Goal: Task Accomplishment & Management: Manage account settings

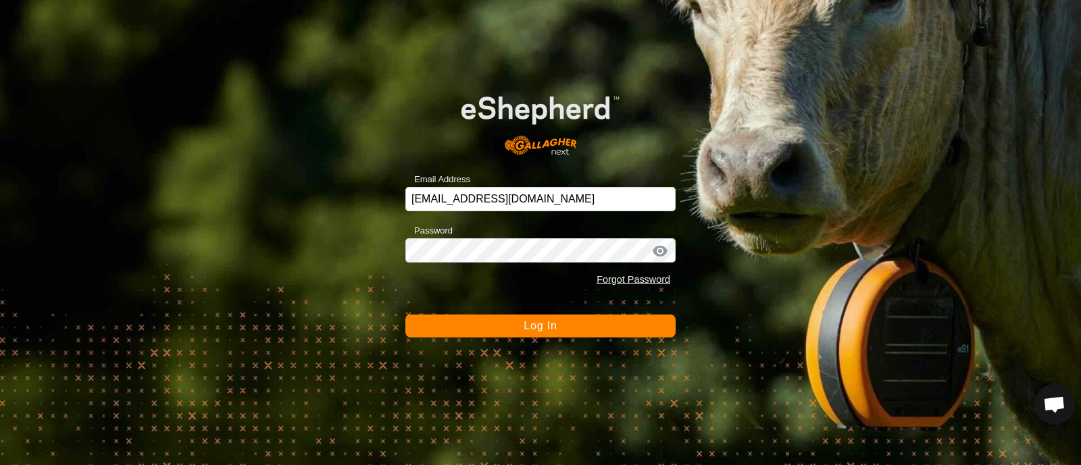
click at [523, 321] on span "Log In" at bounding box center [539, 325] width 33 height 11
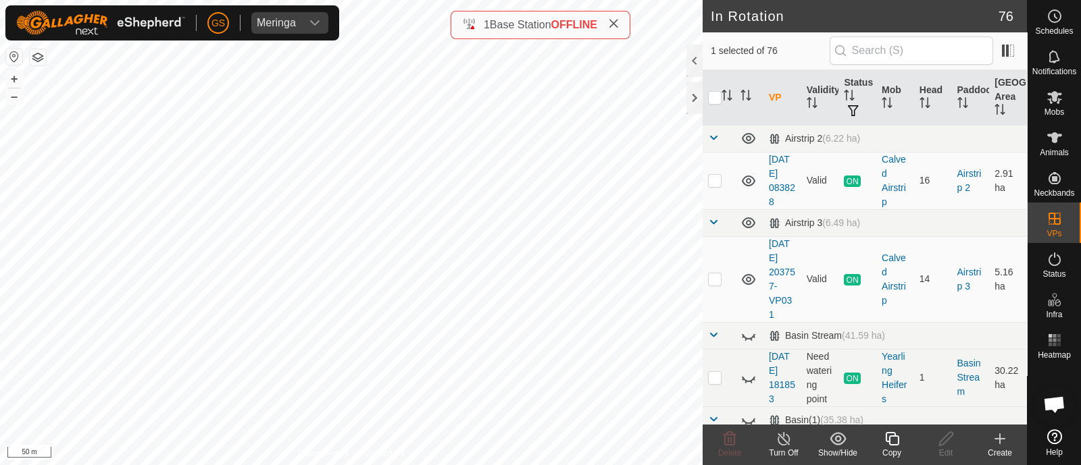
click at [887, 441] on icon at bounding box center [892, 439] width 14 height 14
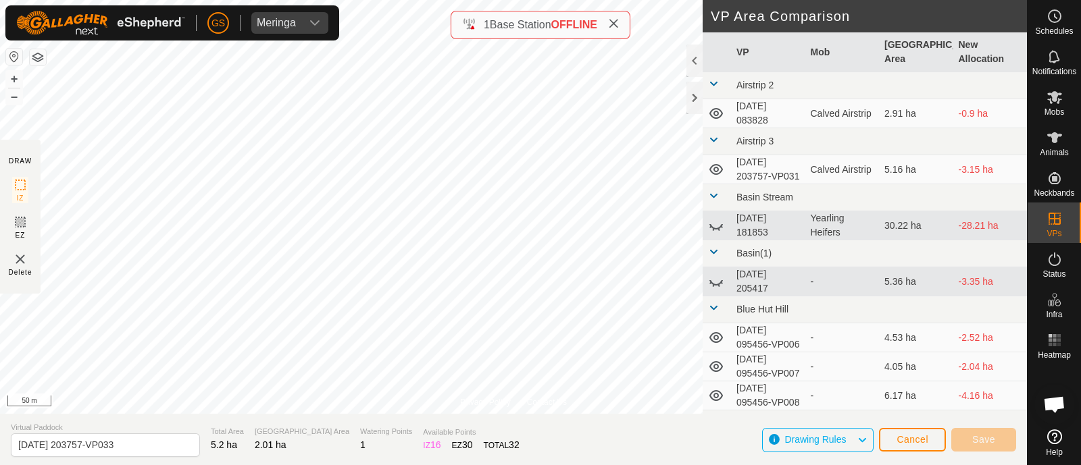
click at [359, 427] on div "Privacy Policy Contact Us [DATE] 203757-VP032 Type: Inclusion Zone 76 Animals +…" at bounding box center [513, 232] width 1027 height 465
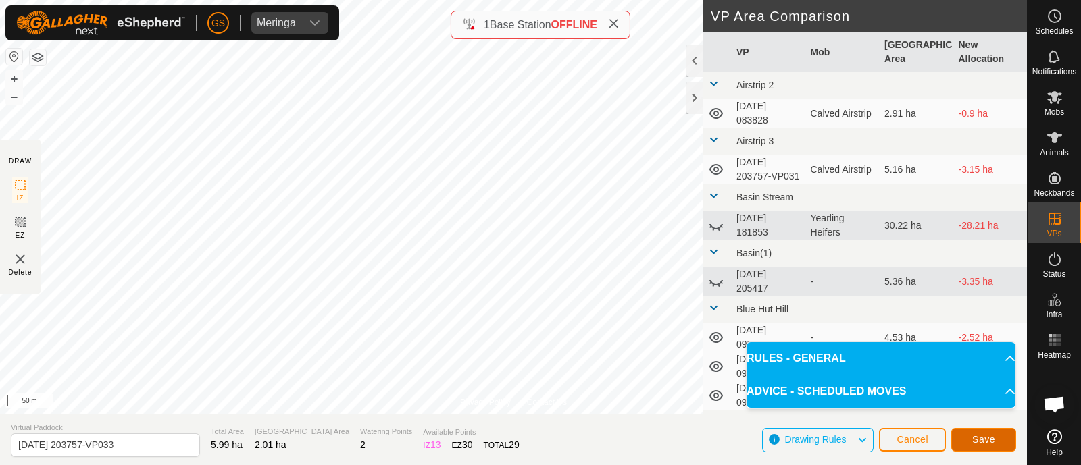
click at [990, 438] on span "Save" at bounding box center [983, 439] width 23 height 11
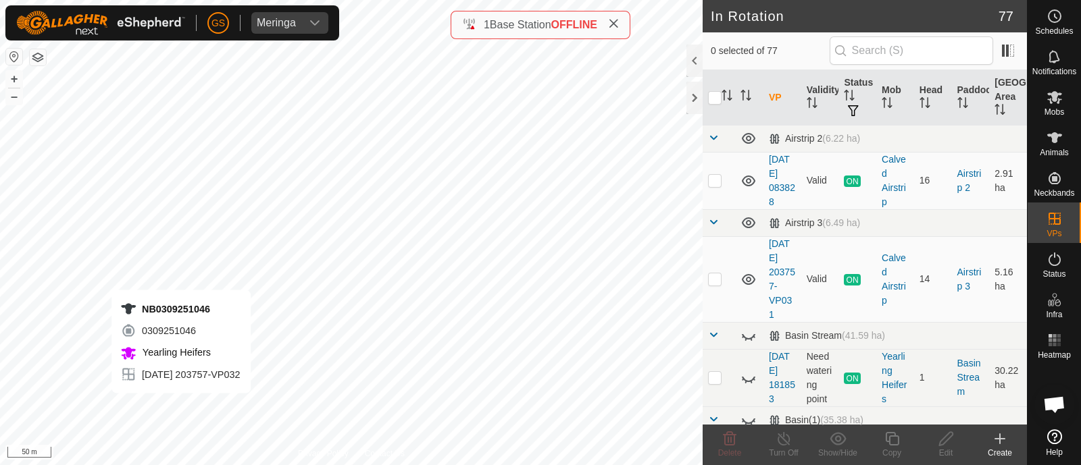
click at [181, 407] on div "NB0309251046 0309251046 Yearling Heifers [DATE] 203757-VP032 + – ⇧ i 50 m" at bounding box center [351, 232] width 702 height 465
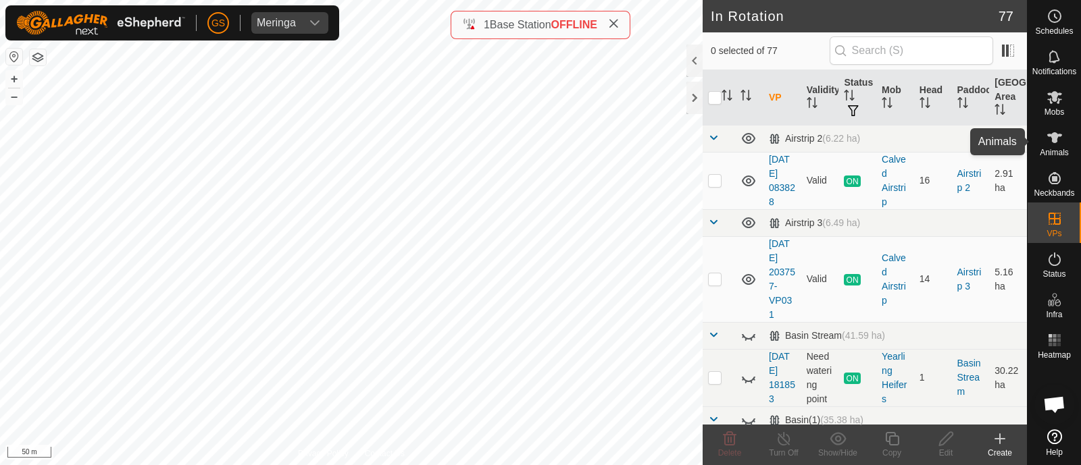
click at [1046, 153] on span "Animals" at bounding box center [1053, 153] width 29 height 8
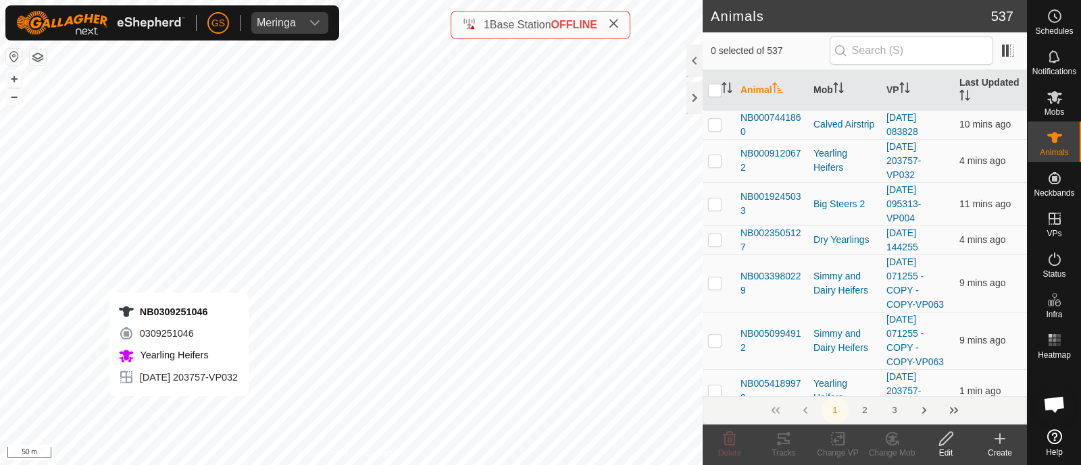
click at [179, 409] on div "NB0309251046 0309251046 Yearling Heifers [DATE] 203757-VP032 + – ⇧ i 50 m" at bounding box center [351, 232] width 702 height 465
checkbox input "true"
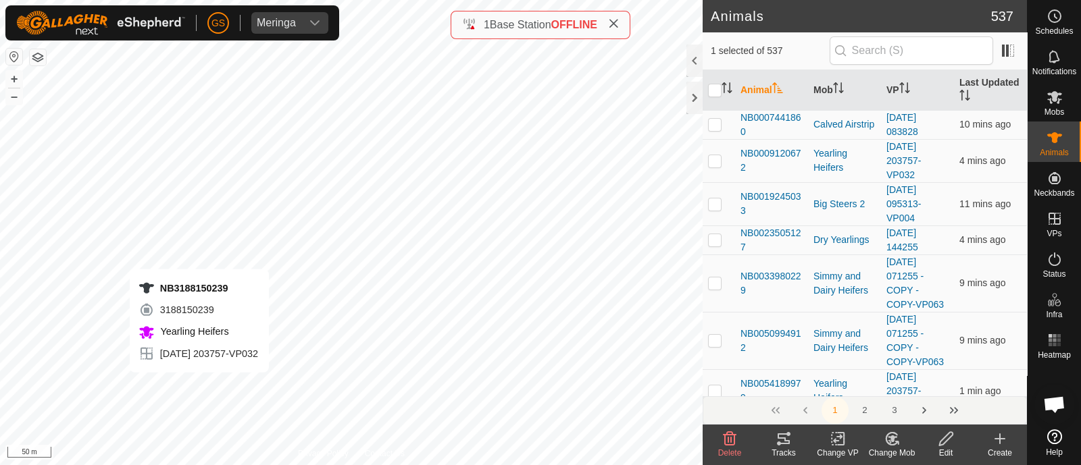
click at [199, 386] on div "NB3188150239 3188150239 Yearling Heifers [DATE] 203757-VP032 + – ⇧ i 50 m" at bounding box center [351, 232] width 702 height 465
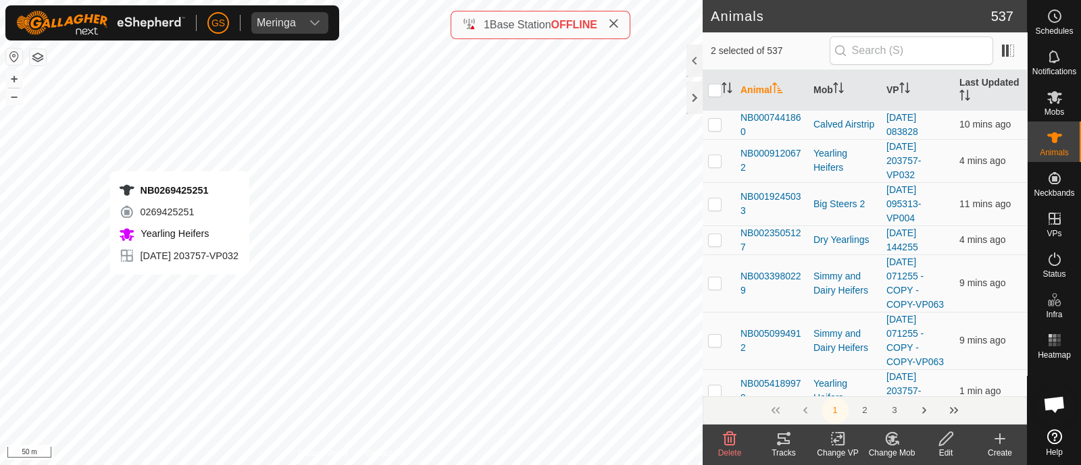
click at [179, 288] on div "NB0269425251 0269425251 Yearling Heifers [DATE] 203757-VP032 + – ⇧ i 50 m" at bounding box center [351, 232] width 702 height 465
checkbox input "true"
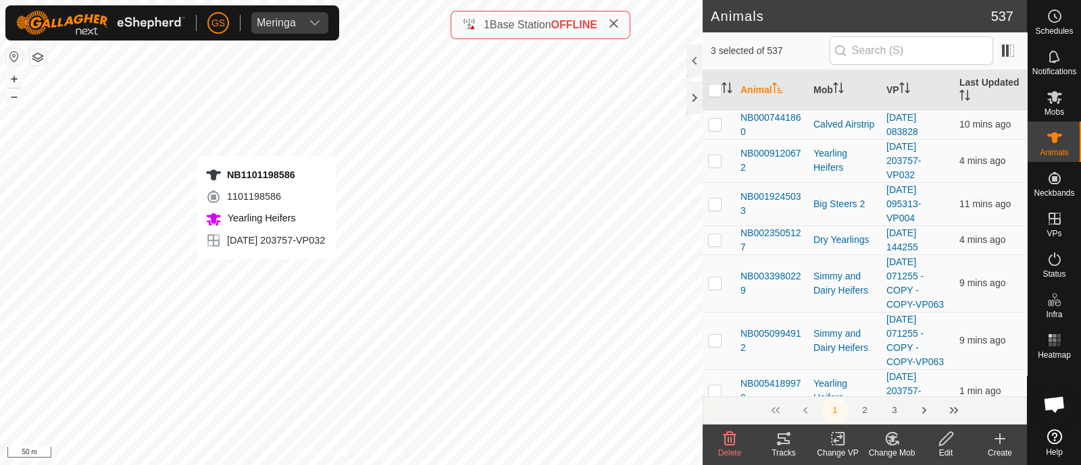
click at [266, 271] on div "NB1101198586 1101198586 Yearling Heifers [DATE] 203757-VP032 + – ⇧ i 50 m" at bounding box center [351, 232] width 702 height 465
checkbox input "true"
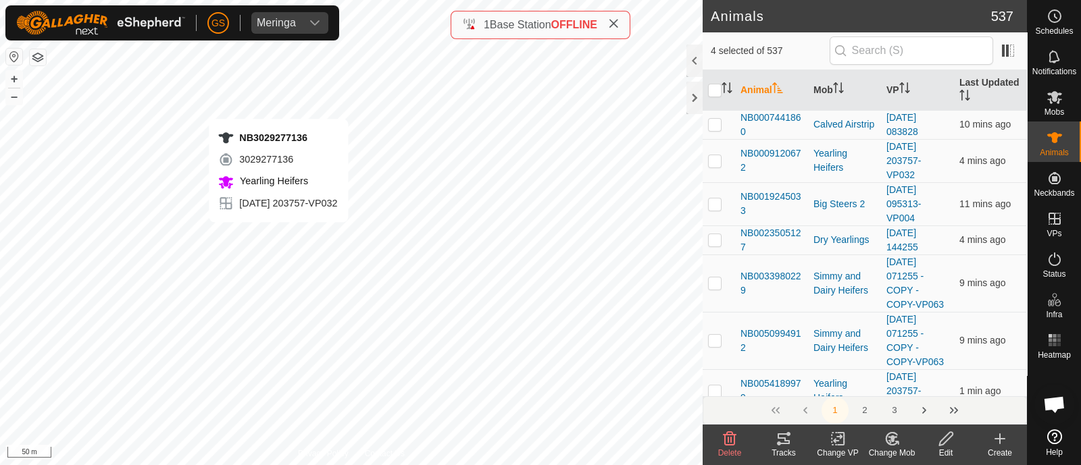
click at [278, 236] on div "NB3029277136 3029277136 Yearling Heifers [DATE] 203757-VP032 + – ⇧ i 50 m" at bounding box center [351, 232] width 702 height 465
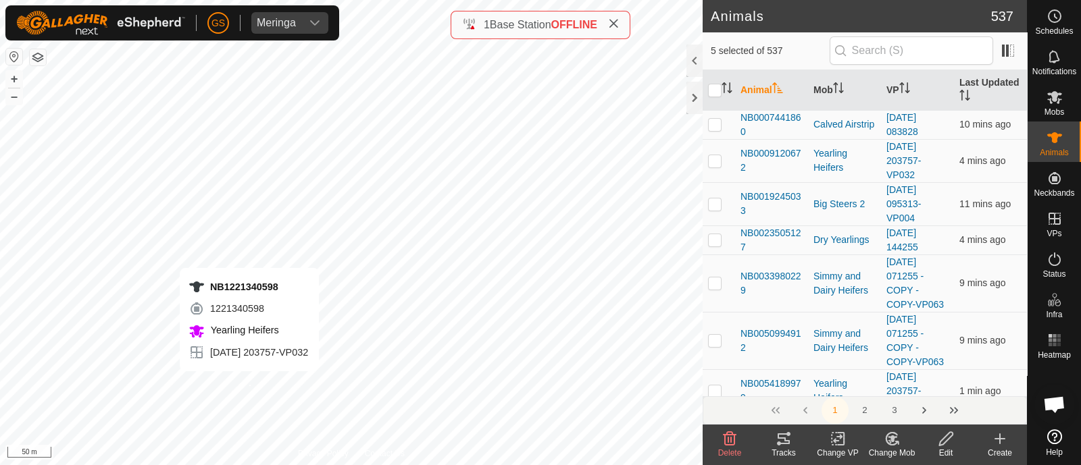
click at [250, 385] on div "NB1221340598 1221340598 Yearling Heifers [DATE] 203757-VP032 + – ⇧ i 50 m" at bounding box center [351, 232] width 702 height 465
checkbox input "true"
click at [887, 441] on icon at bounding box center [891, 439] width 17 height 16
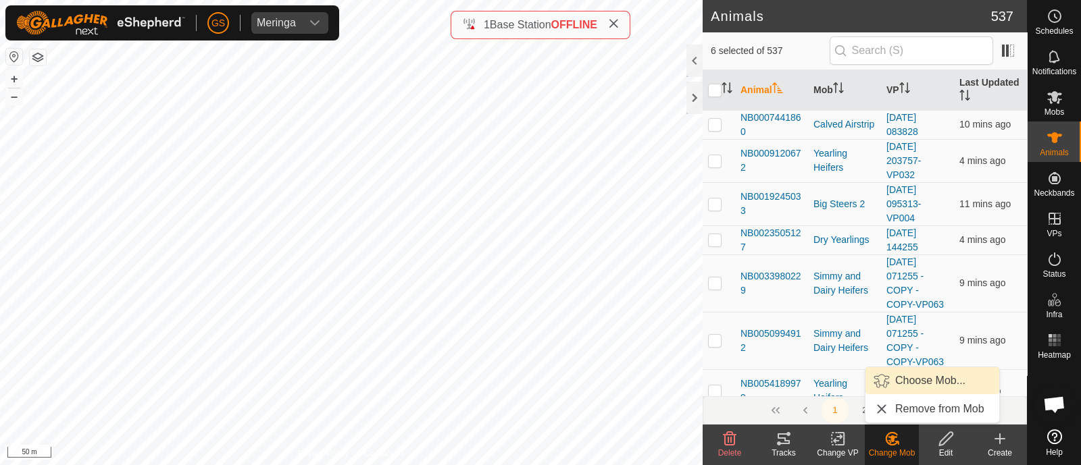
click at [889, 381] on link "Choose Mob..." at bounding box center [932, 380] width 134 height 27
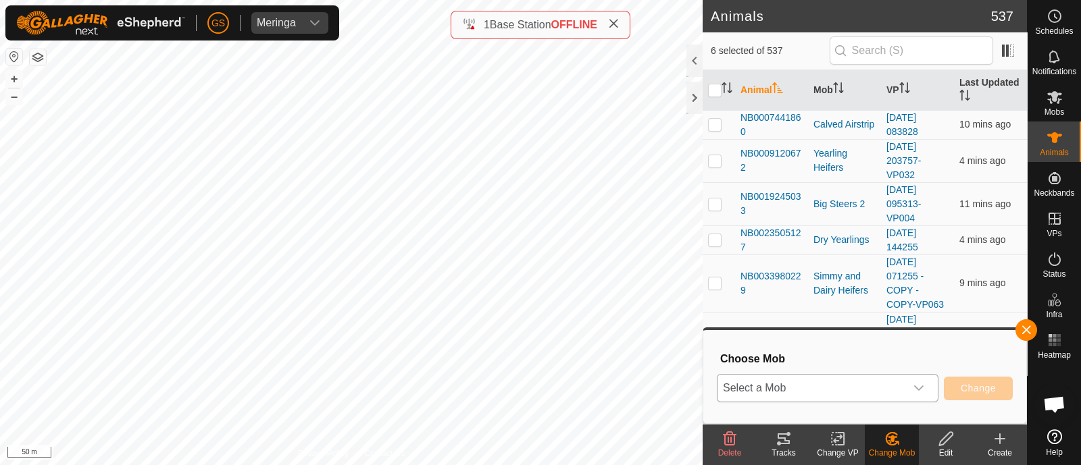
click at [875, 392] on span "Select a Mob" at bounding box center [811, 388] width 188 height 27
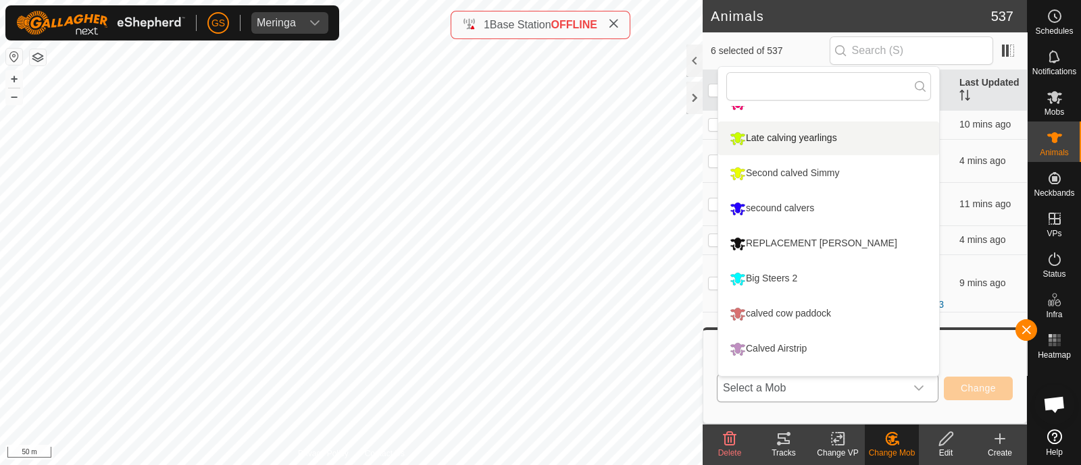
scroll to position [220, 0]
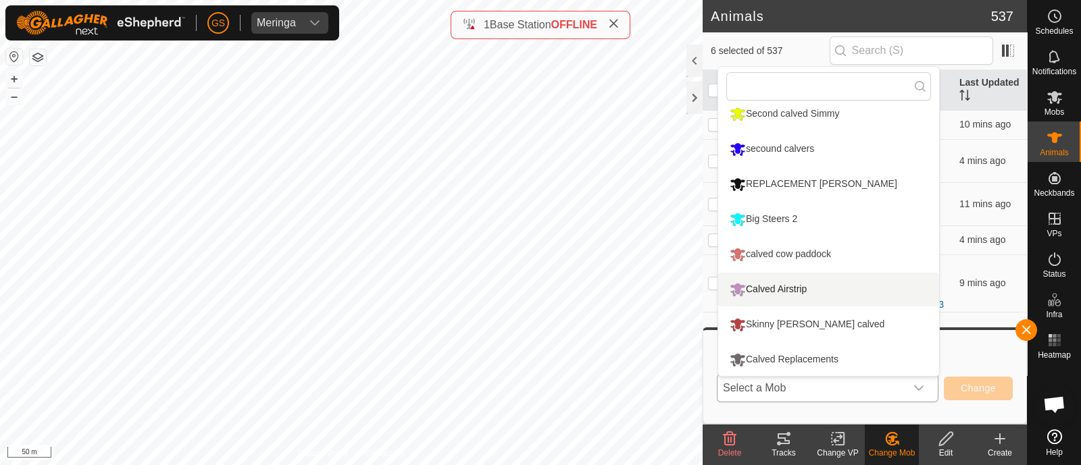
click at [786, 288] on li "Calved Airstrip" at bounding box center [828, 290] width 221 height 34
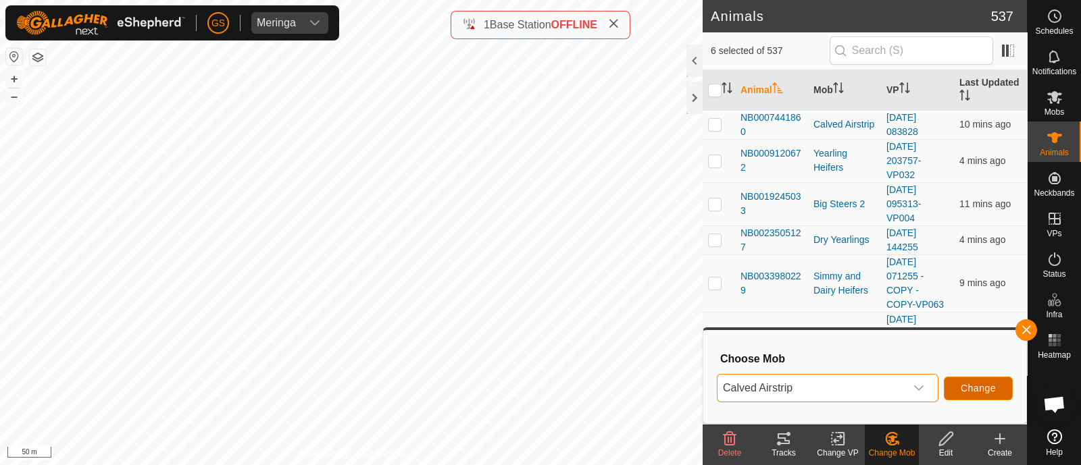
click at [974, 385] on span "Change" at bounding box center [977, 388] width 35 height 11
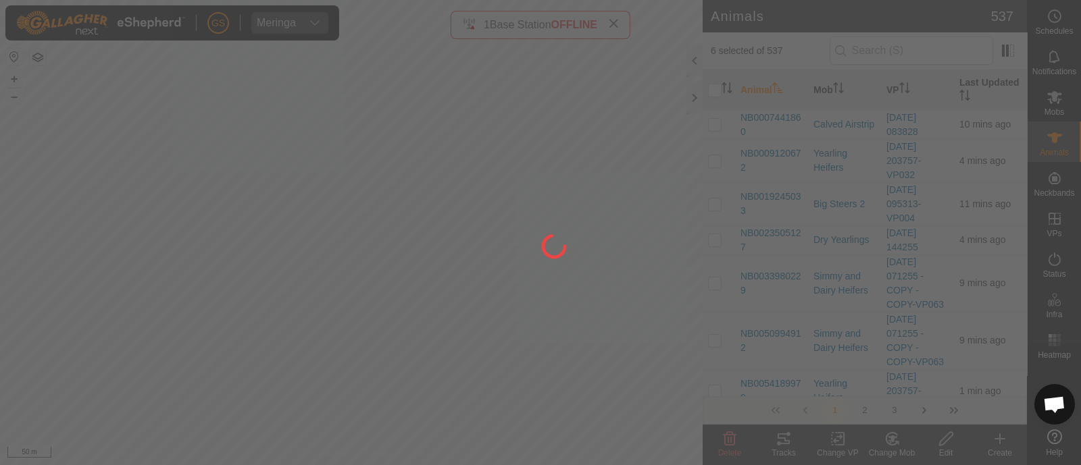
checkbox input "false"
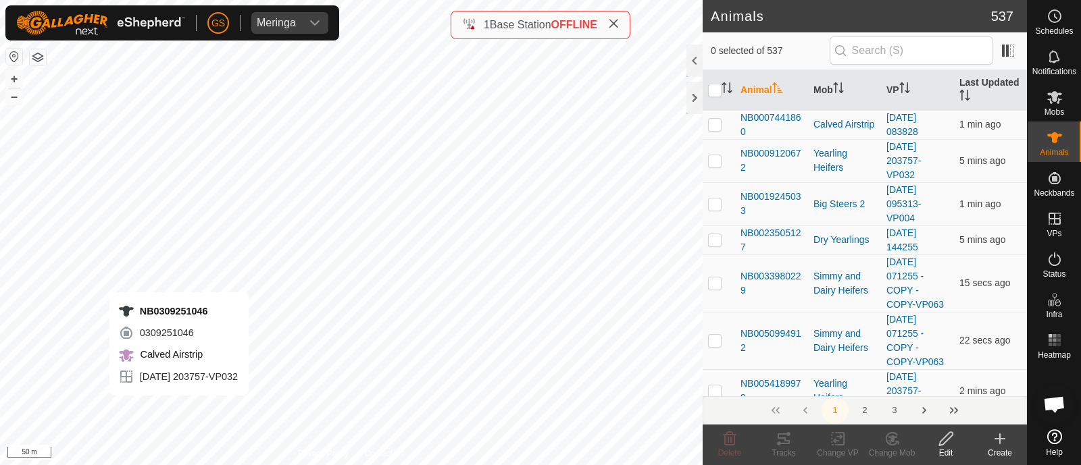
click at [179, 408] on div "NB0309251046 0309251046 Calved Airstrip [DATE] 203757-VP032 + – ⇧ i 50 m" at bounding box center [351, 232] width 702 height 465
click at [184, 411] on div "NB0309251046 0309251046 Calved Airstrip [DATE] 203757-VP032 + – ⇧ i 50 m" at bounding box center [351, 232] width 702 height 465
checkbox input "true"
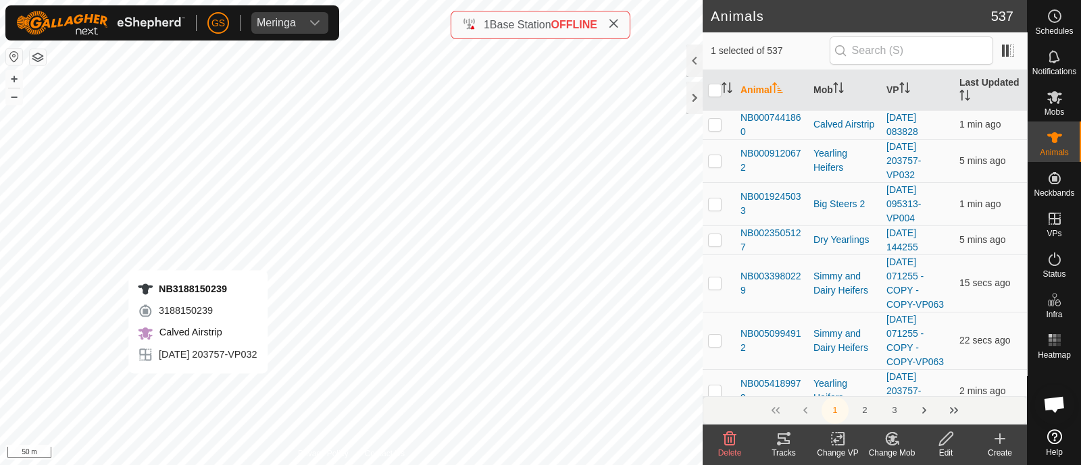
click at [198, 386] on div "NB3188150239 3188150239 Calved Airstrip [DATE] 203757-VP032 + – ⇧ i 50 m" at bounding box center [351, 232] width 702 height 465
click at [174, 297] on div "NB3188150239 3188150239 Calved Airstrip [DATE] 203757-VP032 + – ⇧ i 50 m" at bounding box center [351, 232] width 702 height 465
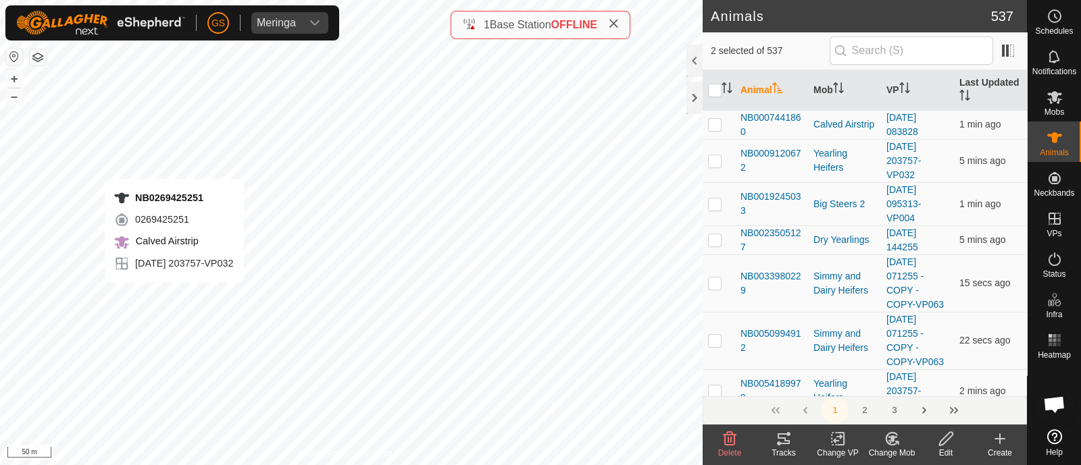
checkbox input "true"
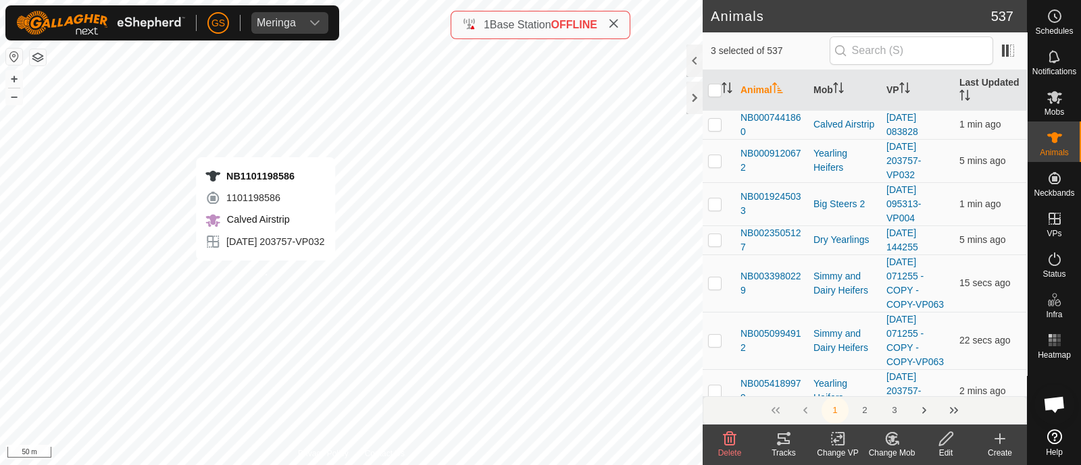
click at [265, 274] on div "NB1101198586 1101198586 Calved Airstrip [DATE] 203757-VP032 + – ⇧ i 50 m" at bounding box center [351, 232] width 702 height 465
checkbox input "true"
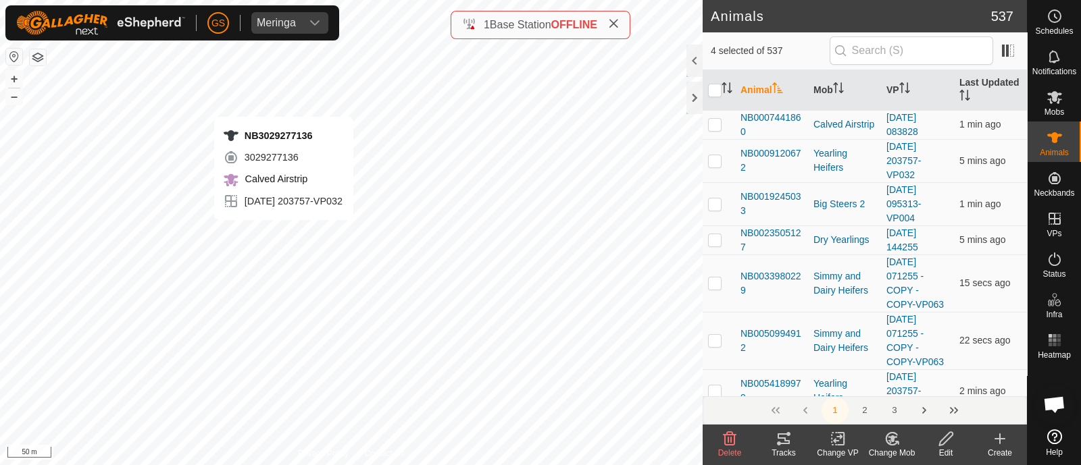
click at [284, 234] on div "NB3029277136 3029277136 Calved Airstrip [DATE] 203757-VP032 + – ⇧ i 50 m" at bounding box center [351, 232] width 702 height 465
click at [827, 447] on div "Change VP" at bounding box center [837, 453] width 54 height 12
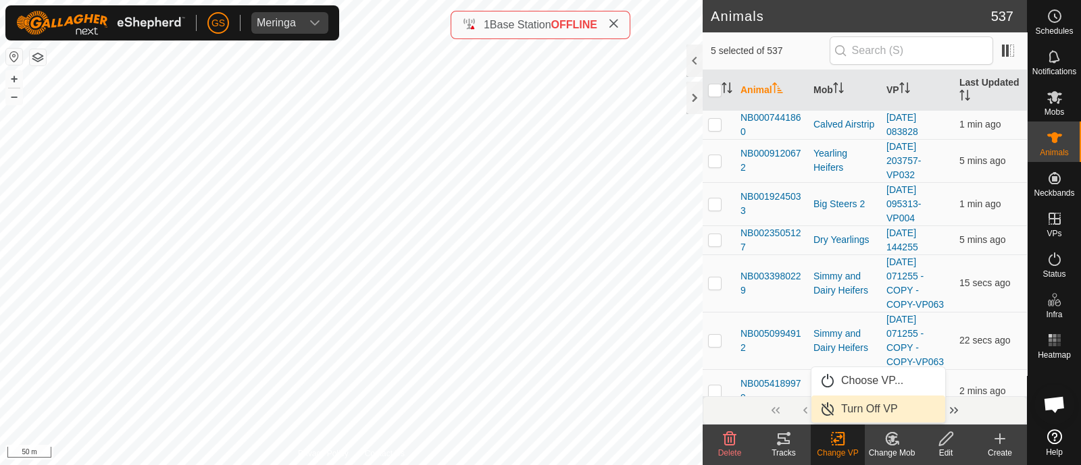
click at [834, 415] on link "Turn Off VP" at bounding box center [878, 409] width 134 height 27
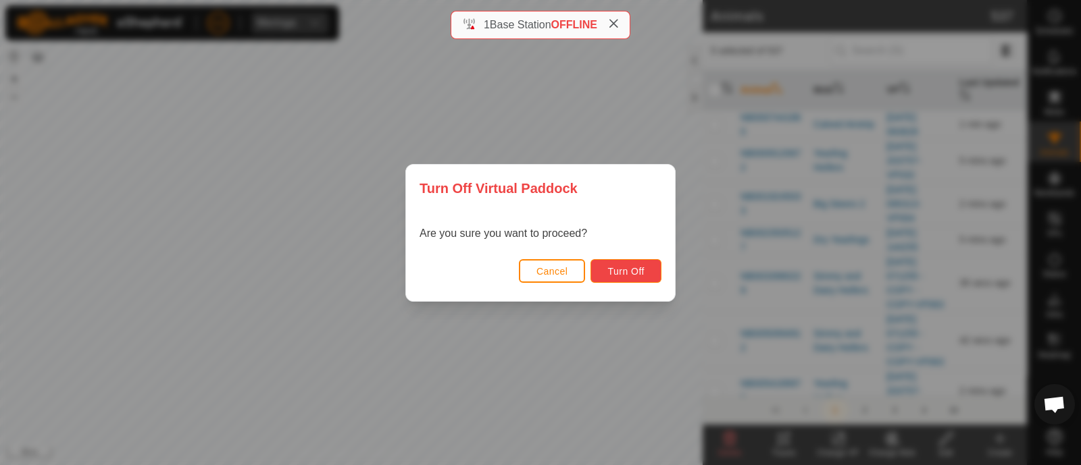
click at [633, 275] on span "Turn Off" at bounding box center [625, 271] width 37 height 11
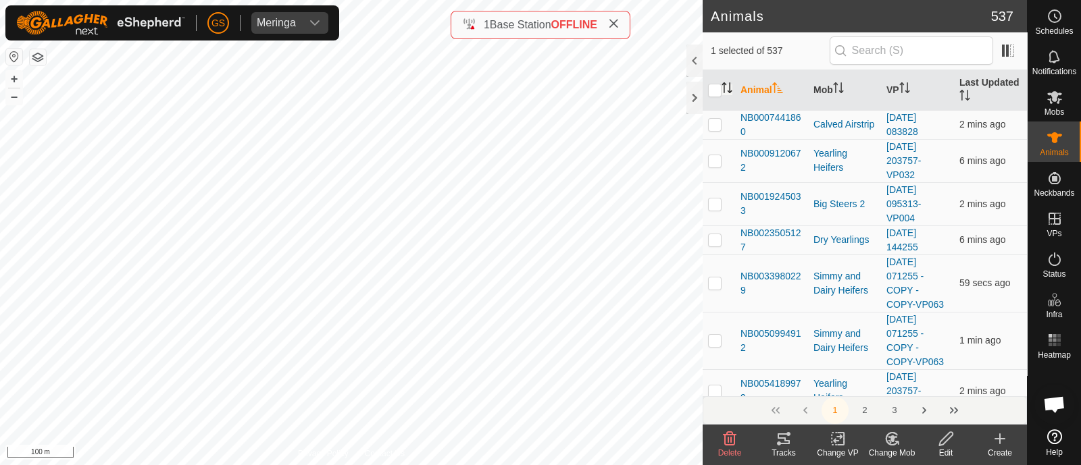
click at [728, 83] on icon "Activate to sort" at bounding box center [726, 87] width 11 height 11
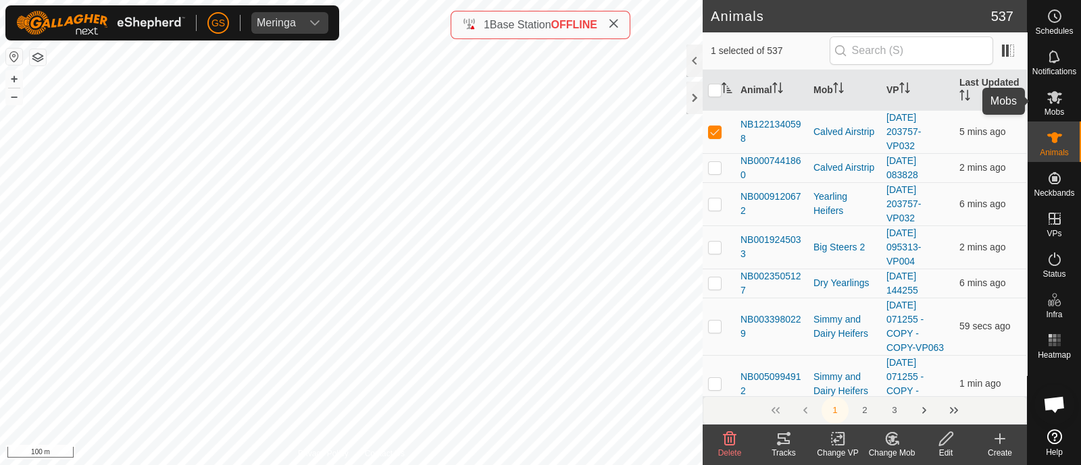
click at [1057, 99] on icon at bounding box center [1054, 97] width 16 height 16
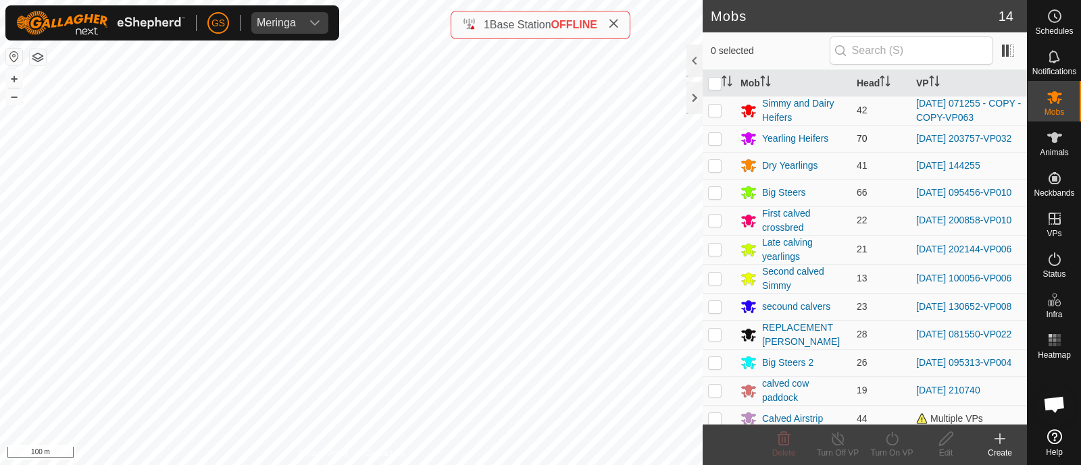
click at [716, 140] on p-checkbox at bounding box center [715, 138] width 14 height 11
checkbox input "true"
click at [894, 437] on icon at bounding box center [891, 439] width 17 height 16
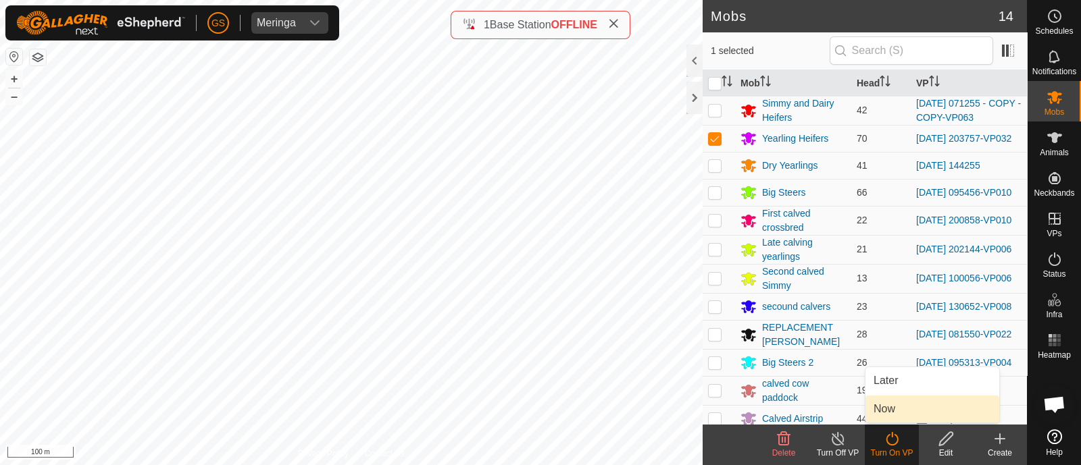
click at [890, 414] on link "Now" at bounding box center [932, 409] width 134 height 27
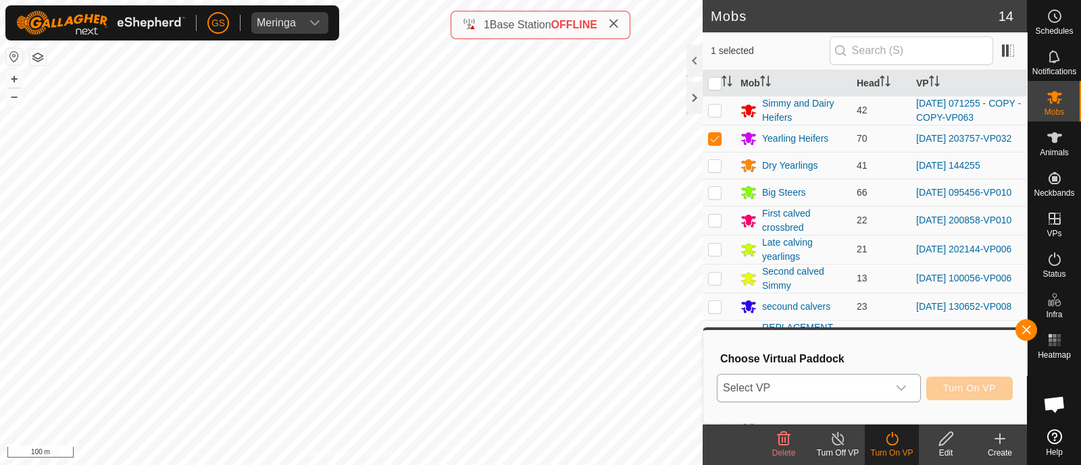
click at [878, 394] on span "Select VP" at bounding box center [802, 388] width 170 height 27
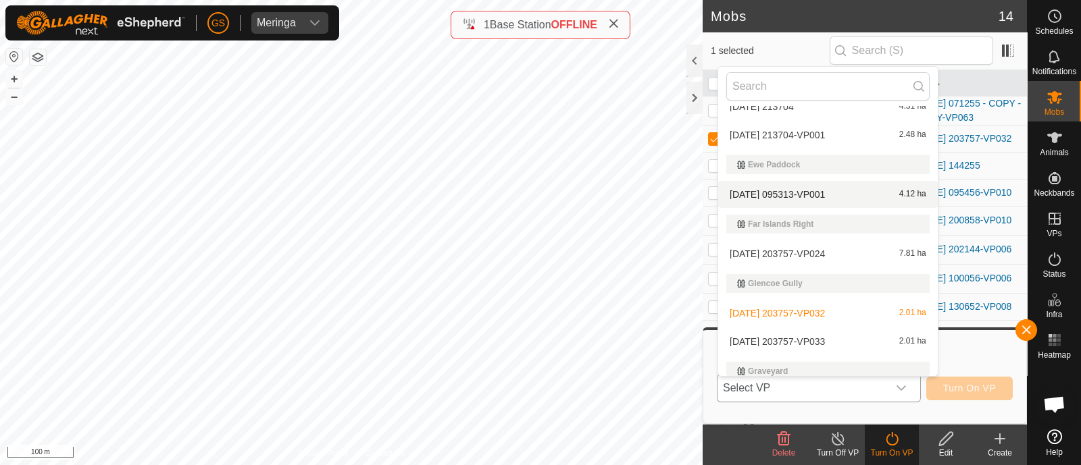
scroll to position [929, 0]
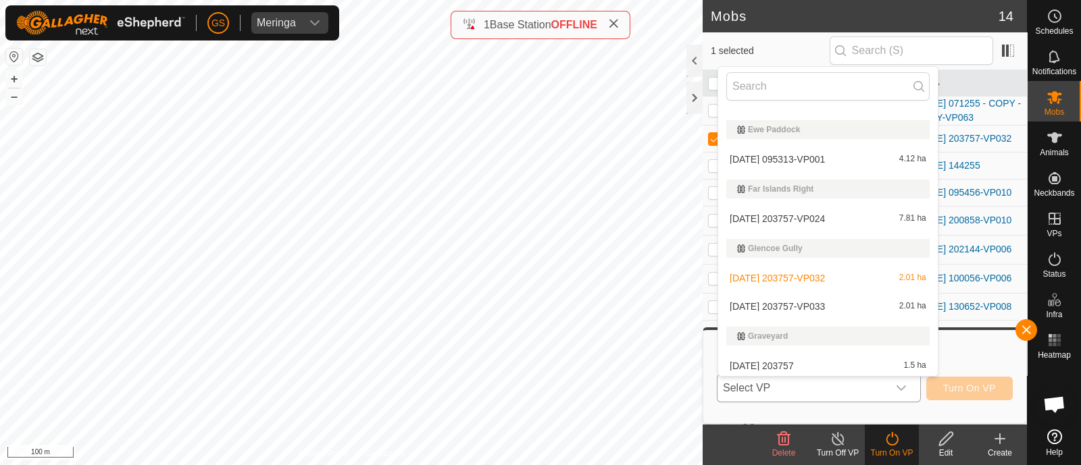
click at [808, 303] on li "[DATE] 203757-VP033 2.01 ha" at bounding box center [828, 306] width 220 height 27
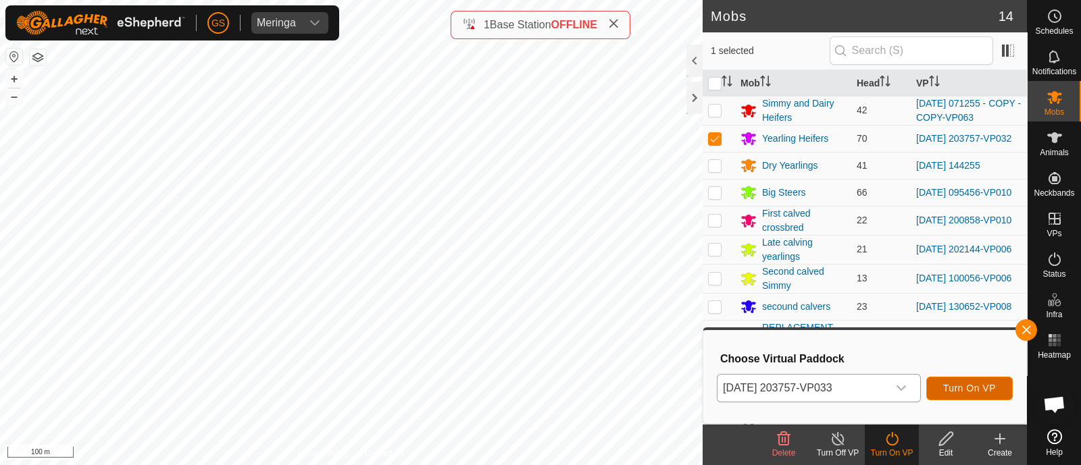
click at [963, 391] on span "Turn On VP" at bounding box center [969, 388] width 53 height 11
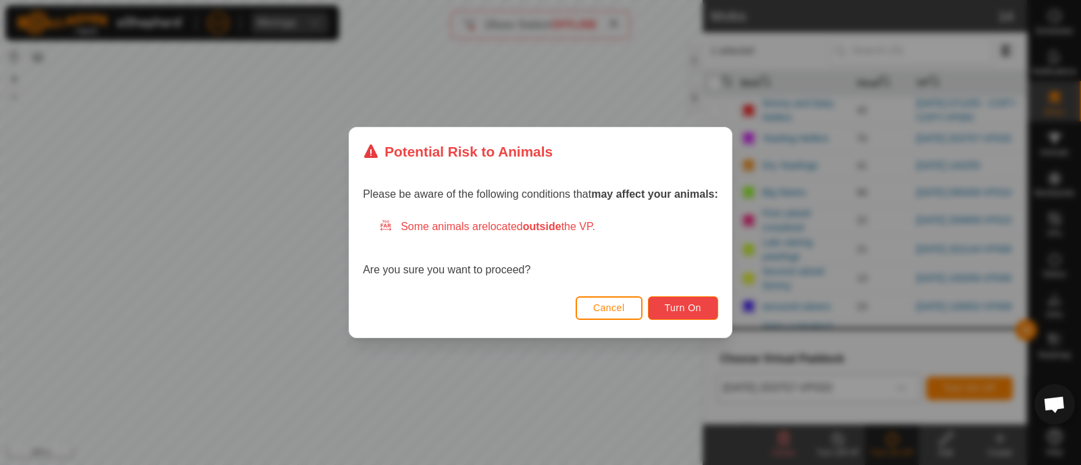
click at [691, 308] on span "Turn On" at bounding box center [683, 308] width 36 height 11
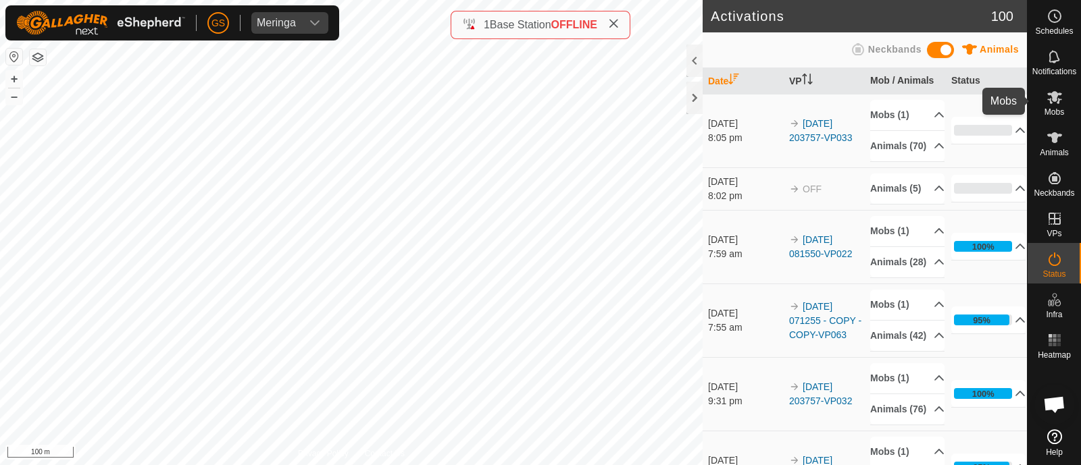
click at [1058, 108] on span "Mobs" at bounding box center [1054, 112] width 20 height 8
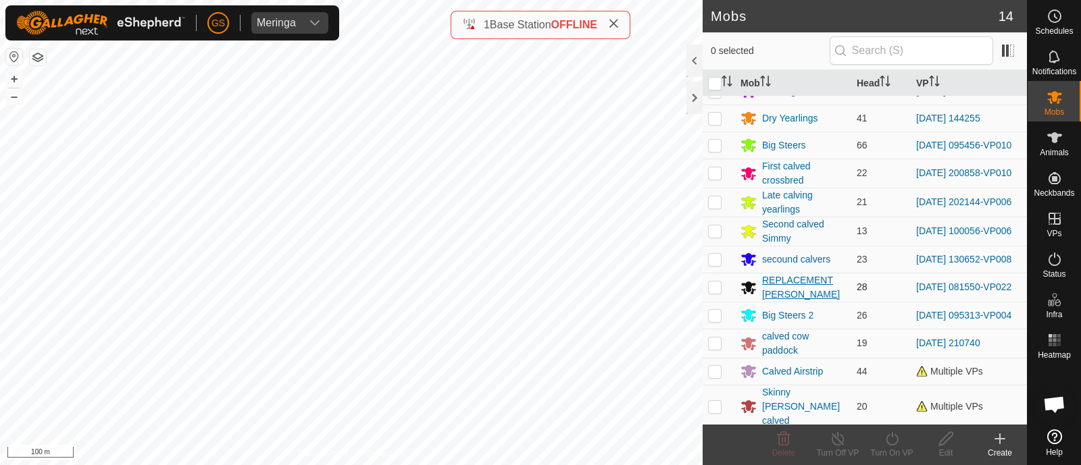
scroll to position [72, 0]
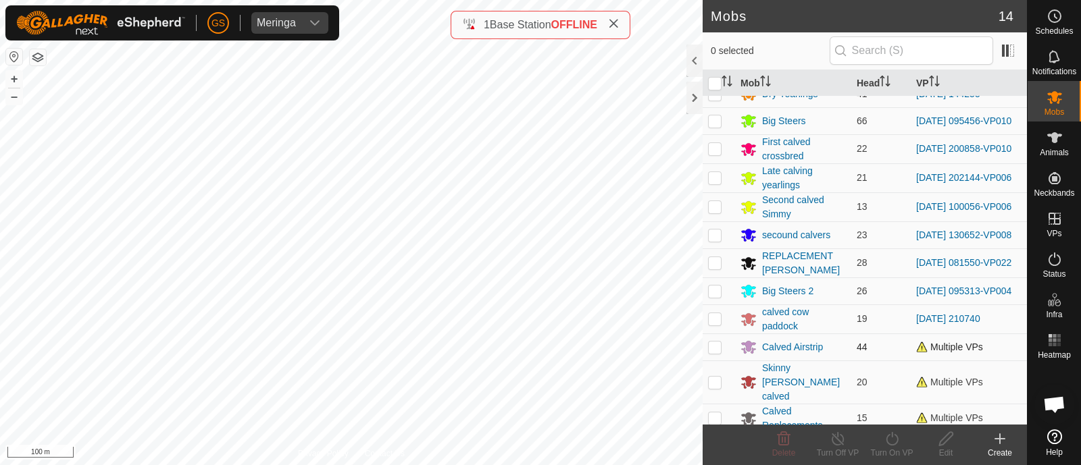
click at [717, 353] on p-checkbox at bounding box center [715, 347] width 14 height 11
checkbox input "true"
click at [881, 447] on div "Turn On VP" at bounding box center [892, 445] width 54 height 41
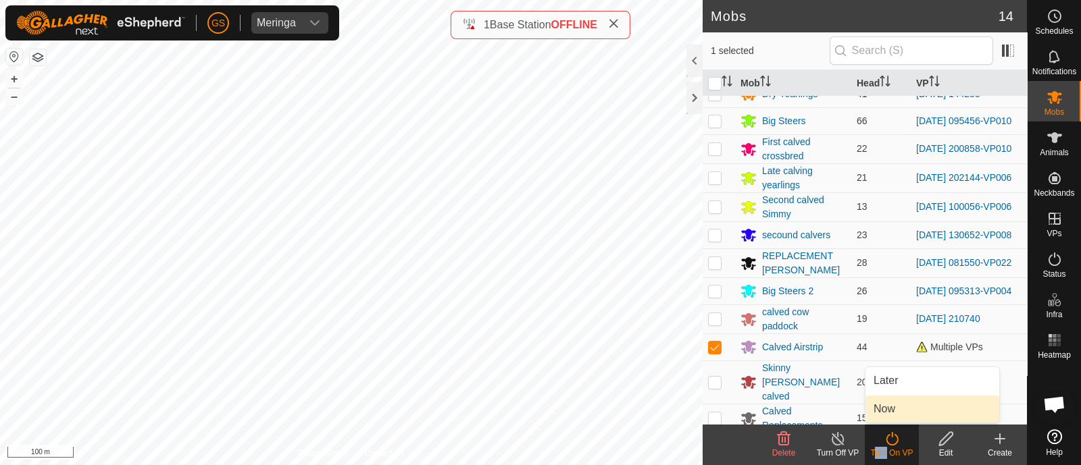
click at [871, 413] on link "Now" at bounding box center [932, 409] width 134 height 27
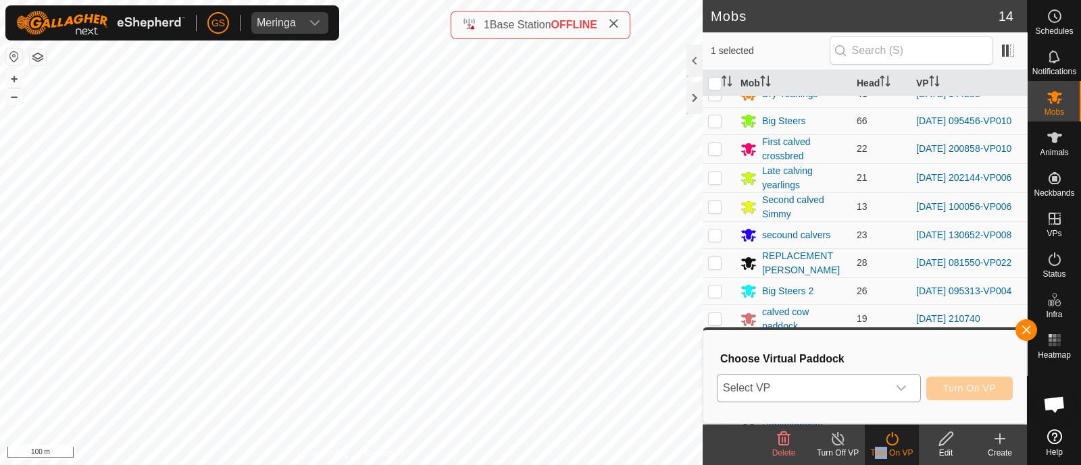
click at [864, 389] on span "Select VP" at bounding box center [802, 388] width 170 height 27
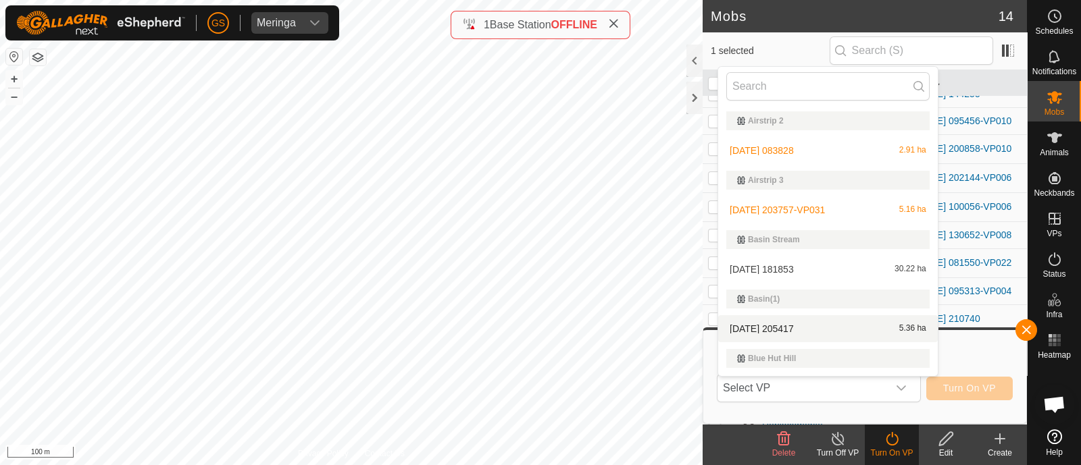
scroll to position [25, 0]
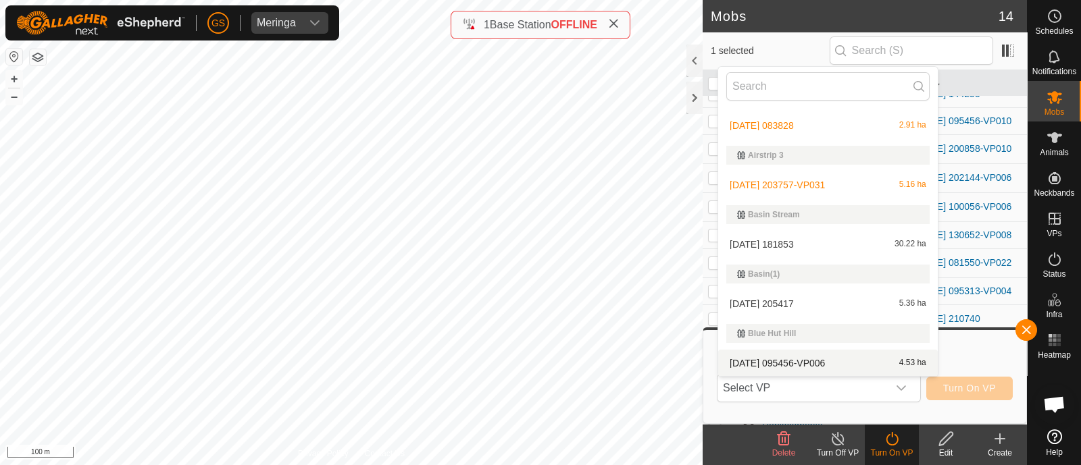
click at [844, 443] on icon at bounding box center [837, 439] width 17 height 16
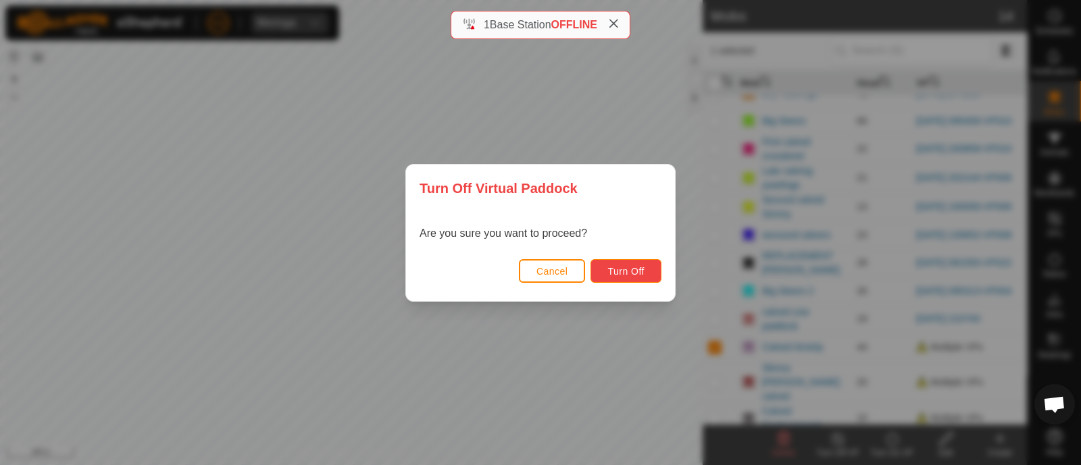
click at [628, 277] on button "Turn Off" at bounding box center [625, 271] width 71 height 24
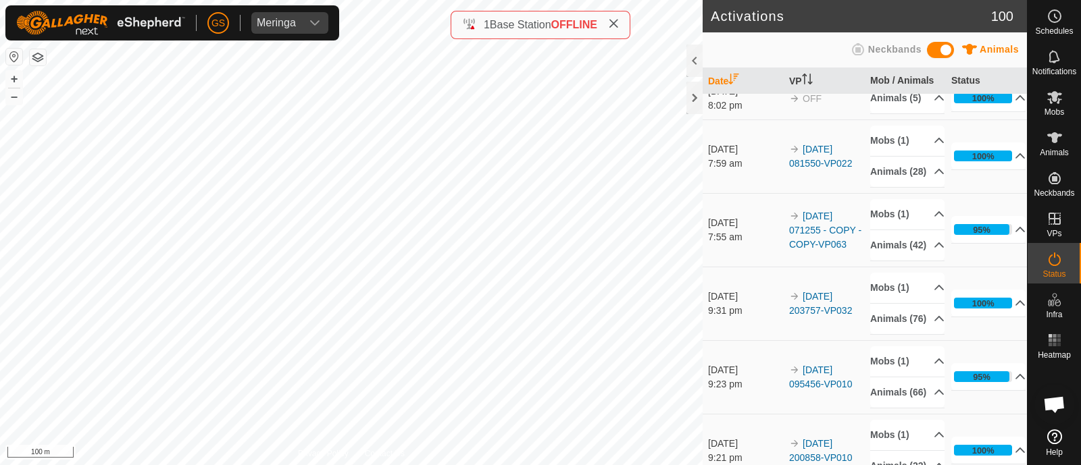
scroll to position [168, 0]
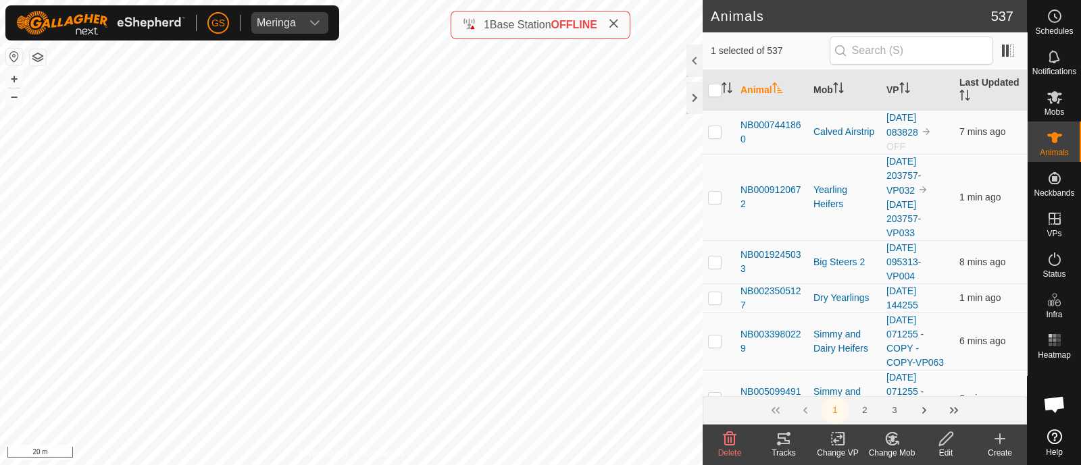
click at [881, 440] on change-mob-svg-icon at bounding box center [892, 439] width 54 height 16
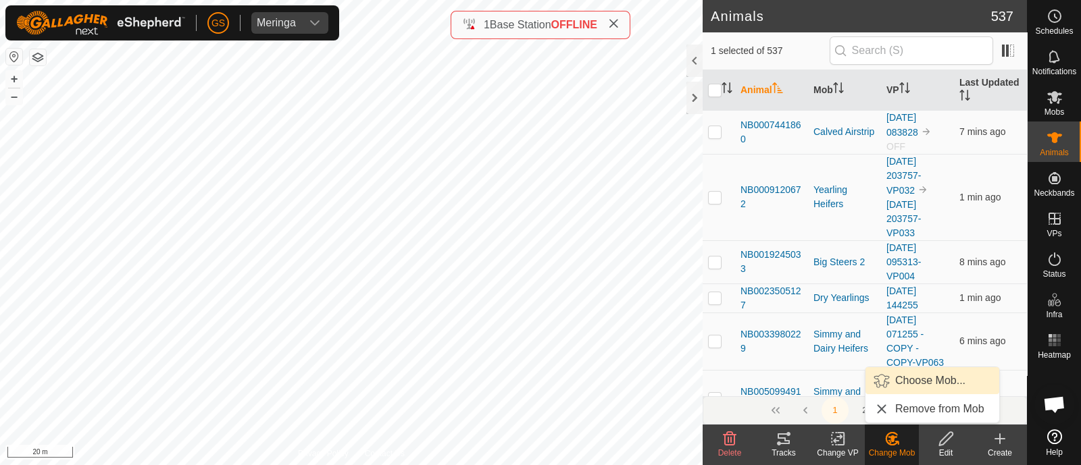
click at [912, 369] on link "Choose Mob..." at bounding box center [932, 380] width 134 height 27
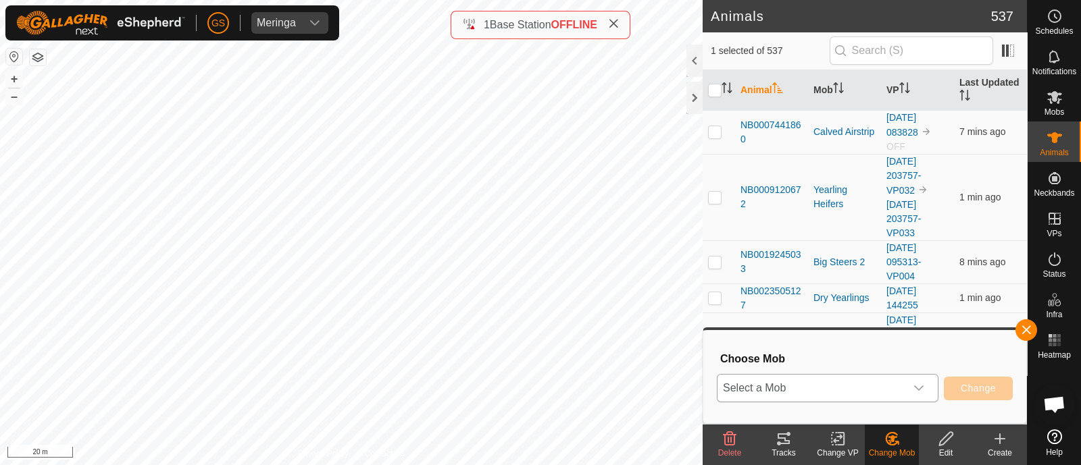
click at [898, 386] on span "Select a Mob" at bounding box center [811, 388] width 188 height 27
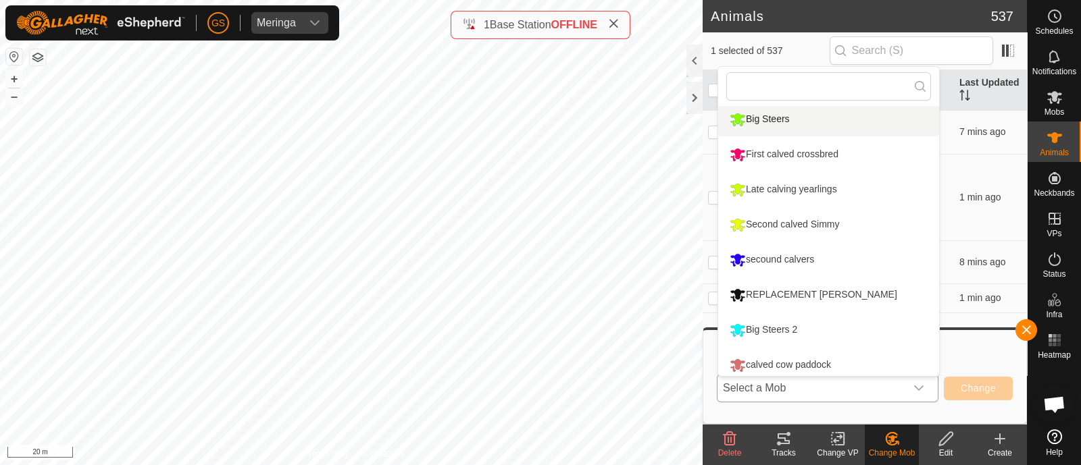
scroll to position [178, 0]
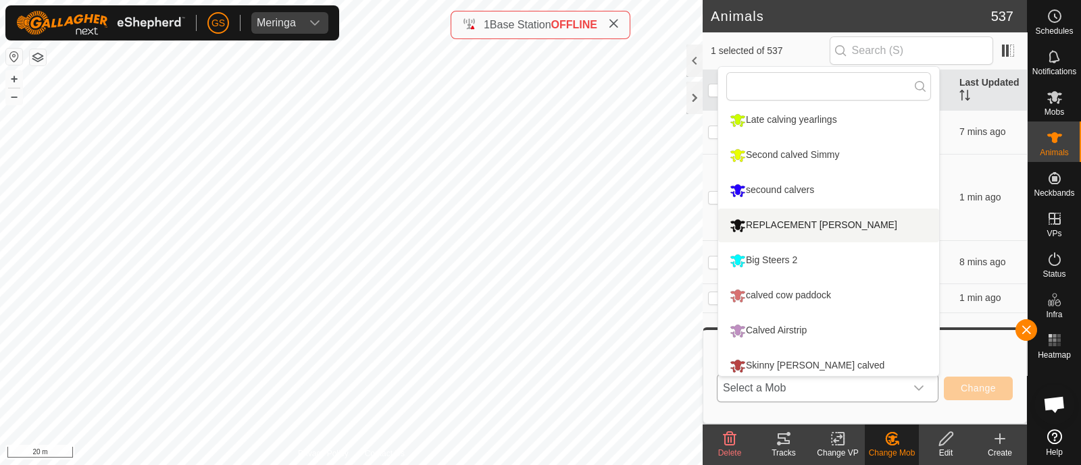
click at [797, 228] on li "REPLACEMENT [PERSON_NAME]" at bounding box center [828, 226] width 221 height 34
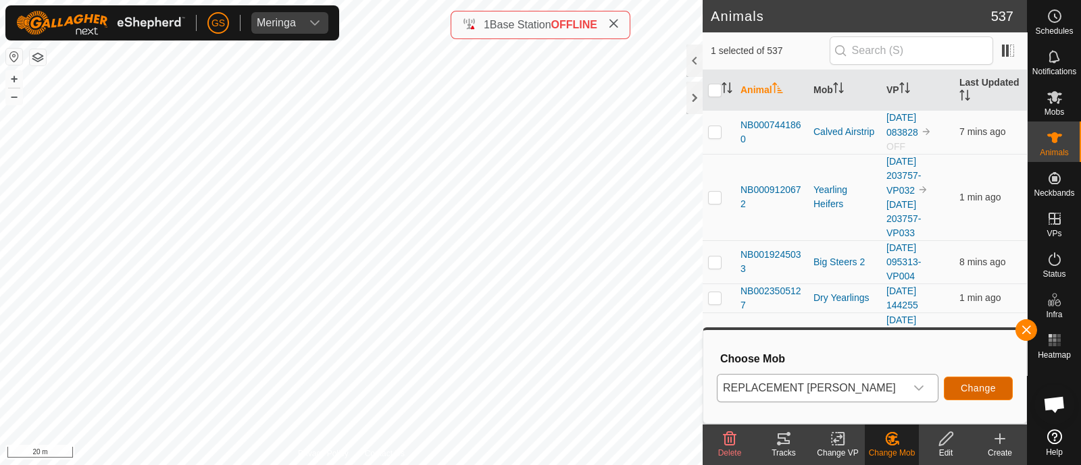
click at [985, 390] on span "Change" at bounding box center [977, 388] width 35 height 11
checkbox input "false"
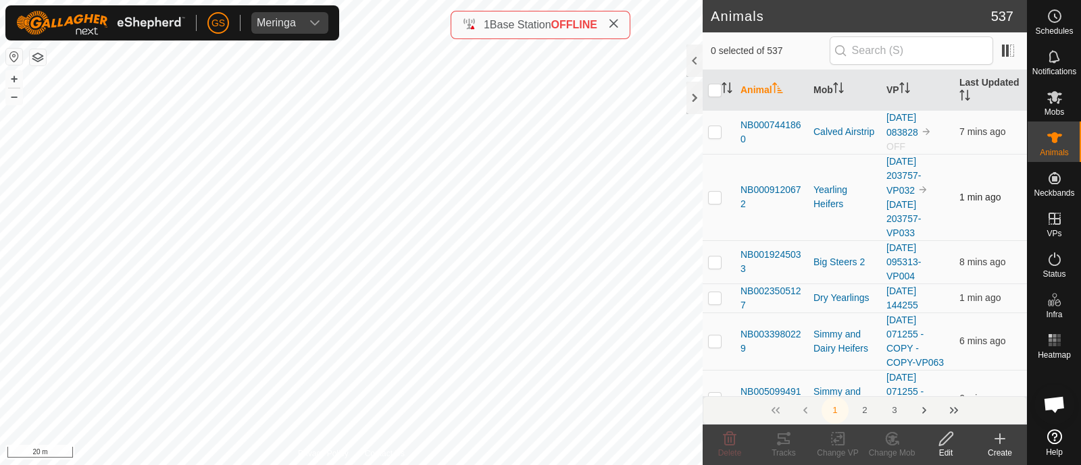
drag, startPoint x: 949, startPoint y: 174, endPoint x: 943, endPoint y: 188, distance: 15.4
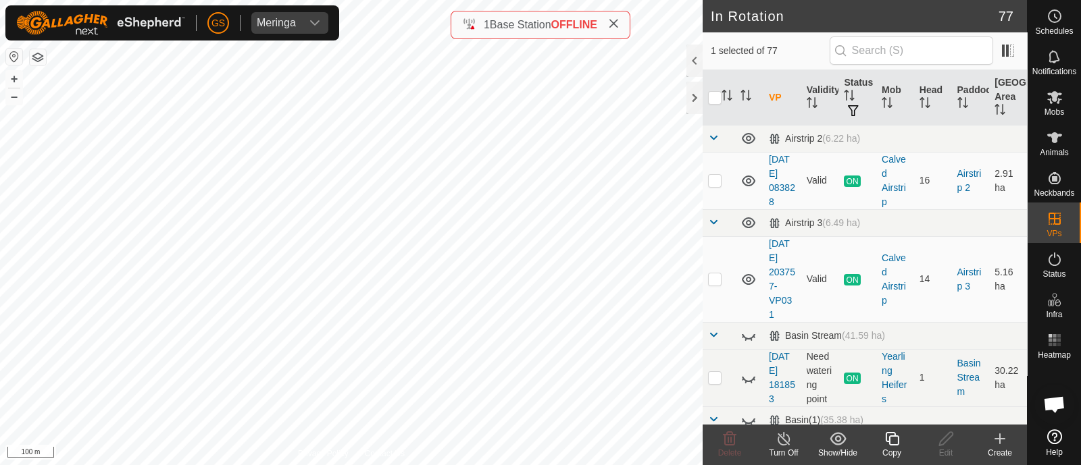
click at [885, 439] on icon at bounding box center [892, 439] width 14 height 14
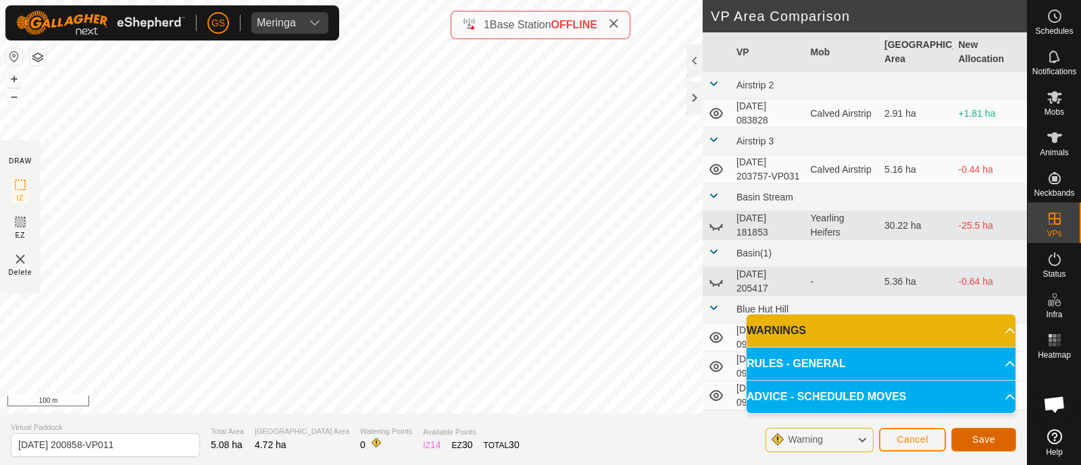
click at [984, 442] on span "Save" at bounding box center [983, 439] width 23 height 11
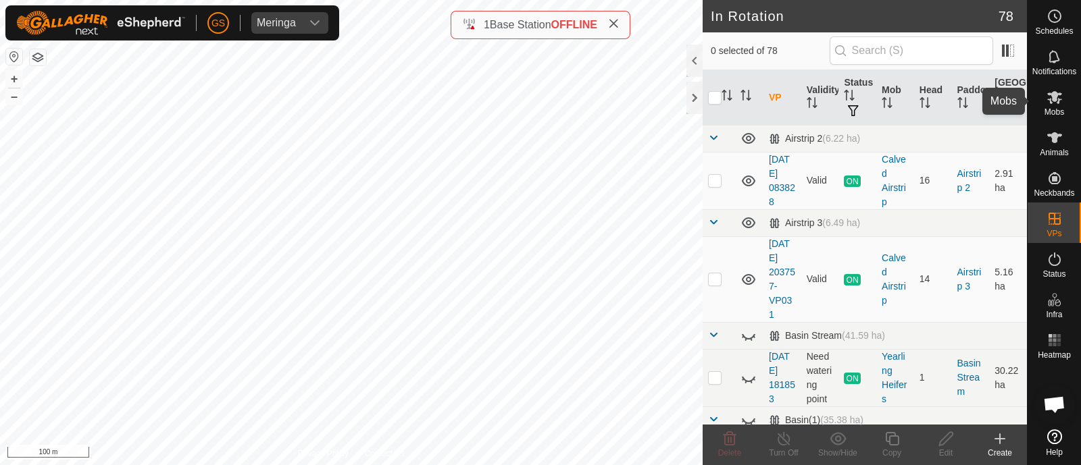
click at [1056, 95] on icon at bounding box center [1054, 97] width 15 height 13
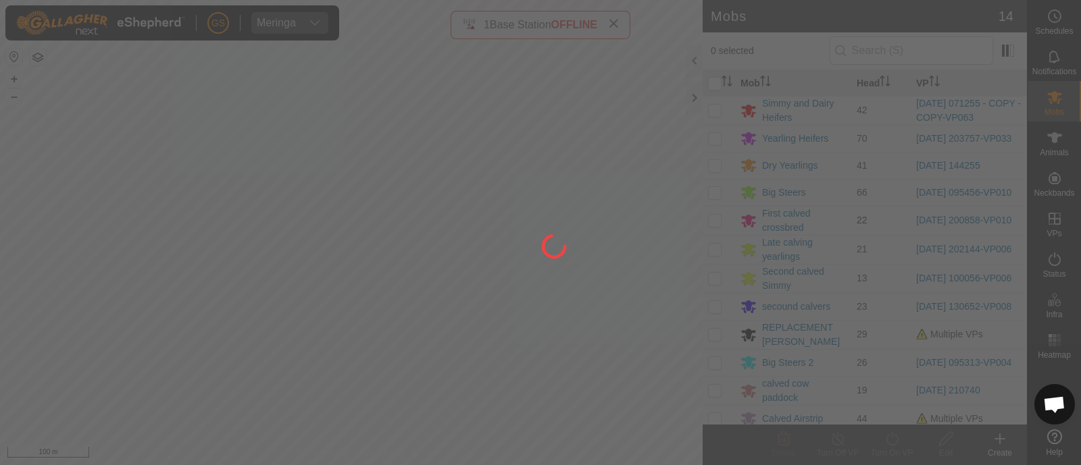
click at [712, 222] on div at bounding box center [540, 232] width 1081 height 465
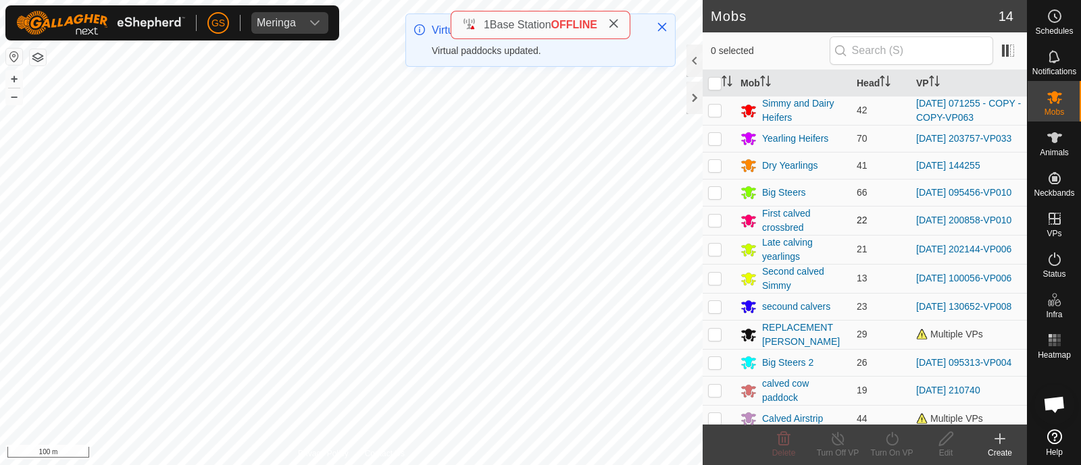
click at [713, 223] on p-checkbox at bounding box center [715, 220] width 14 height 11
checkbox input "true"
click at [891, 437] on icon at bounding box center [891, 439] width 17 height 16
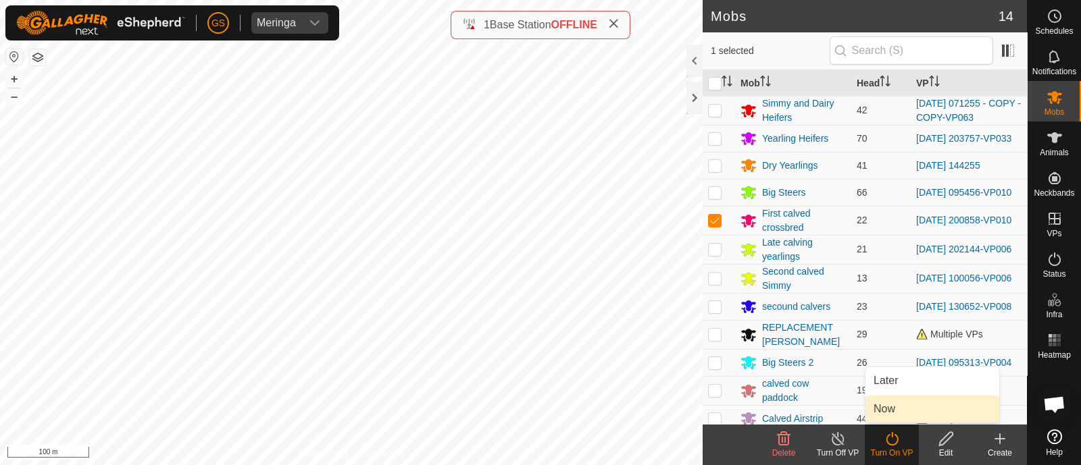
click at [887, 407] on link "Now" at bounding box center [932, 409] width 134 height 27
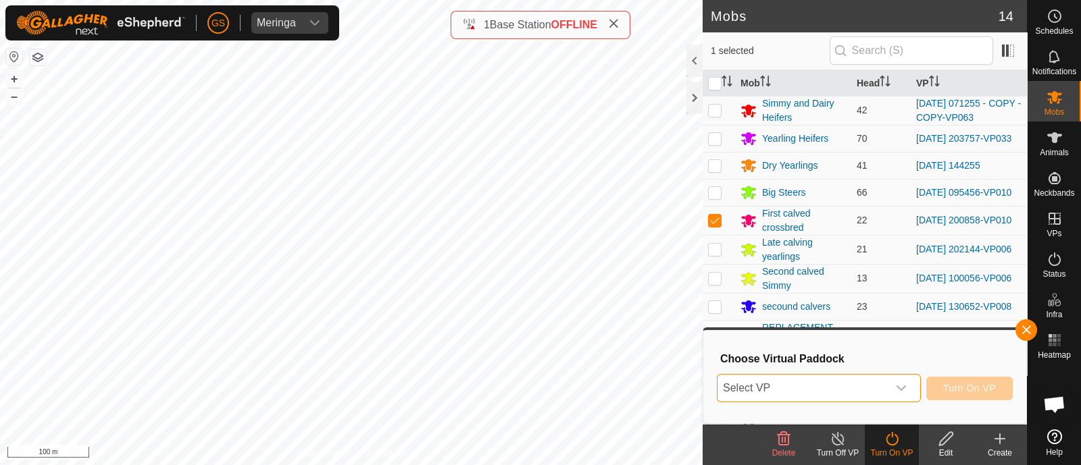
click at [858, 390] on span "Select VP" at bounding box center [802, 388] width 170 height 27
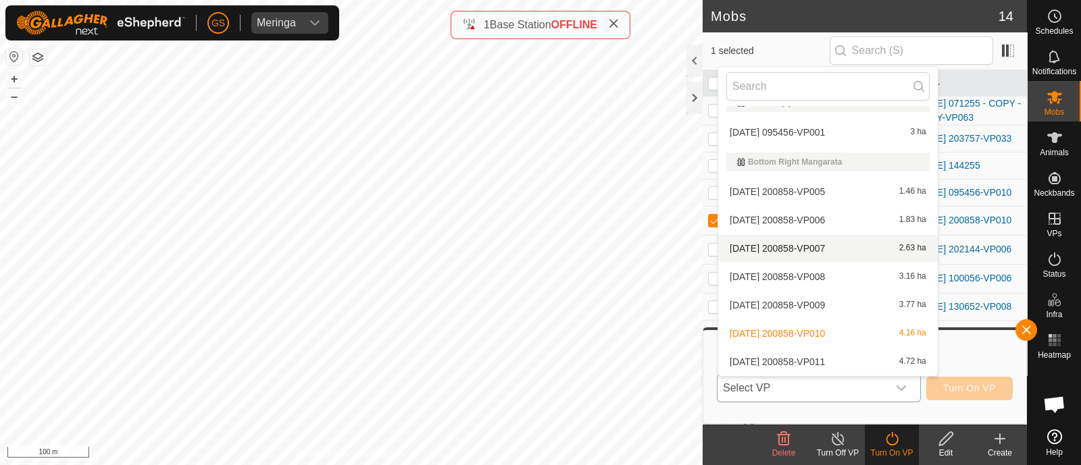
scroll to position [447, 0]
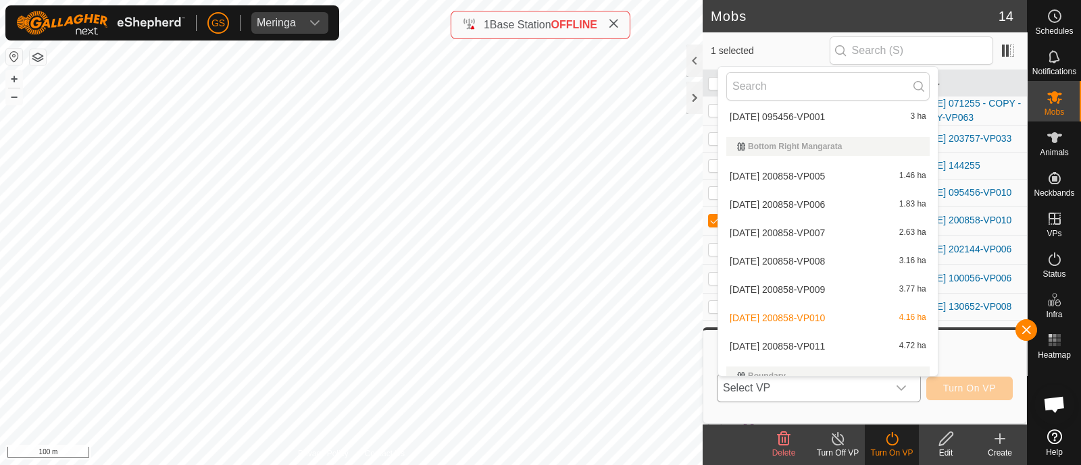
click at [840, 342] on li "[DATE] 200858-VP011 4.72 ha" at bounding box center [828, 346] width 220 height 27
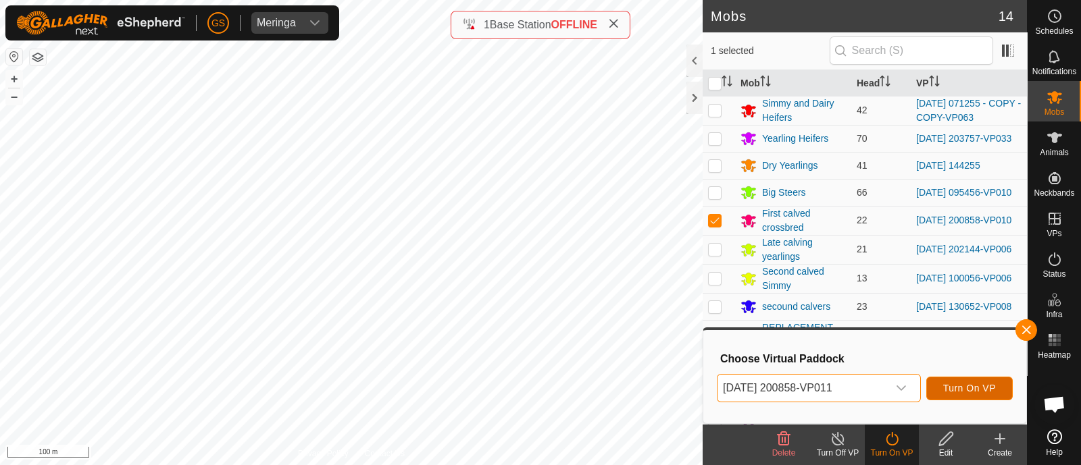
click at [946, 387] on span "Turn On VP" at bounding box center [969, 388] width 53 height 11
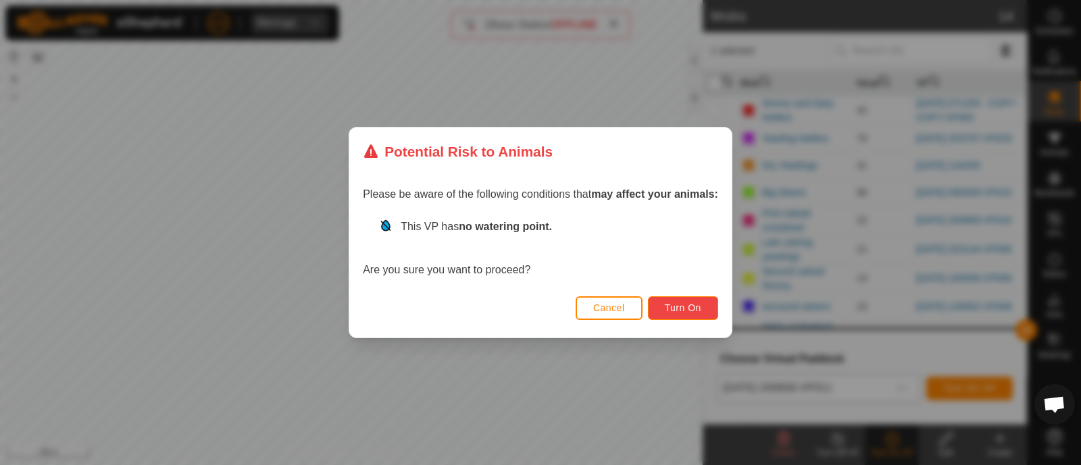
click at [696, 303] on span "Turn On" at bounding box center [683, 308] width 36 height 11
